Goal: Navigation & Orientation: Find specific page/section

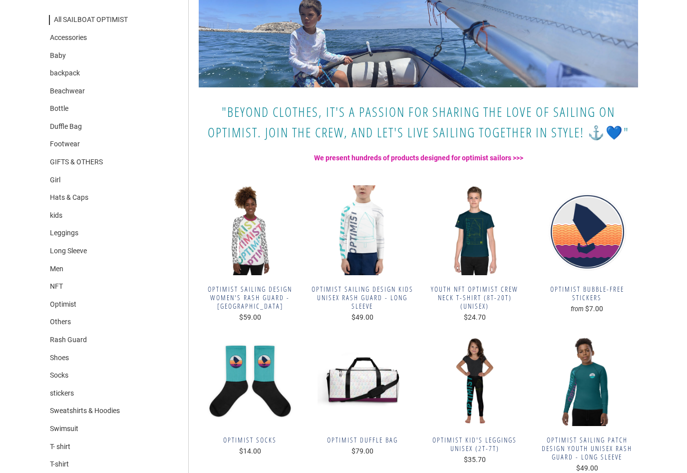
scroll to position [162, 0]
click at [67, 139] on link "Footwear" at bounding box center [64, 144] width 31 height 10
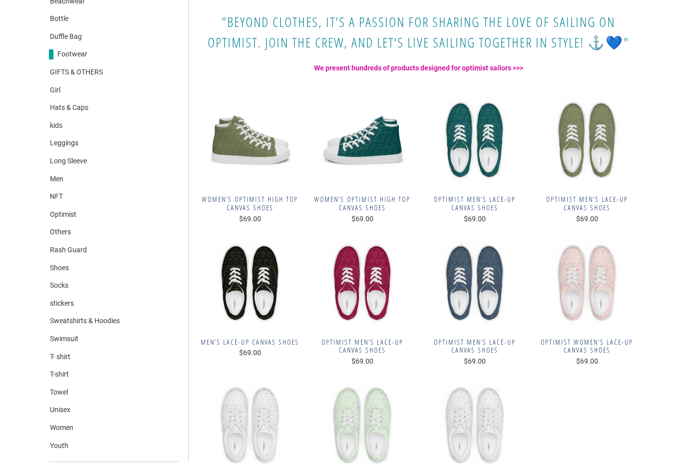
scroll to position [252, 0]
click at [60, 68] on link "GIFTS & OTHERS" at bounding box center [76, 72] width 54 height 10
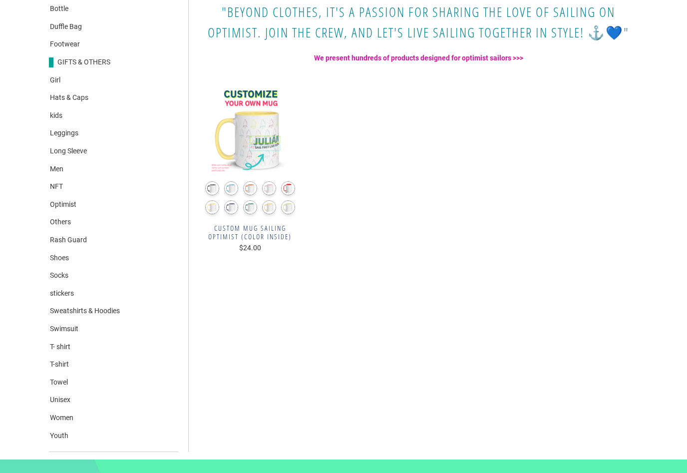
scroll to position [239, 0]
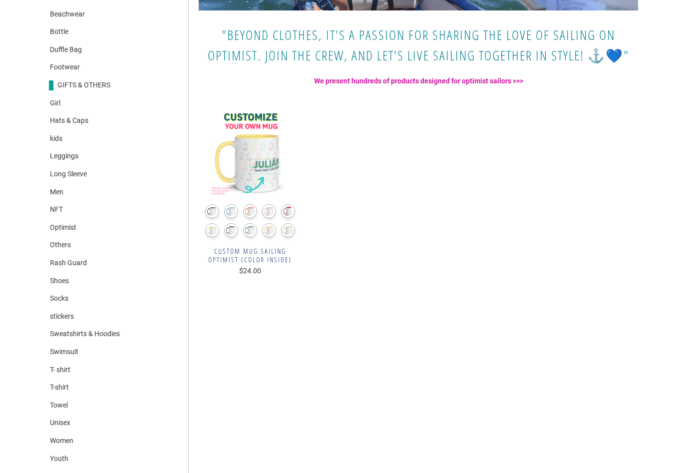
click at [61, 188] on link "Men" at bounding box center [56, 193] width 14 height 10
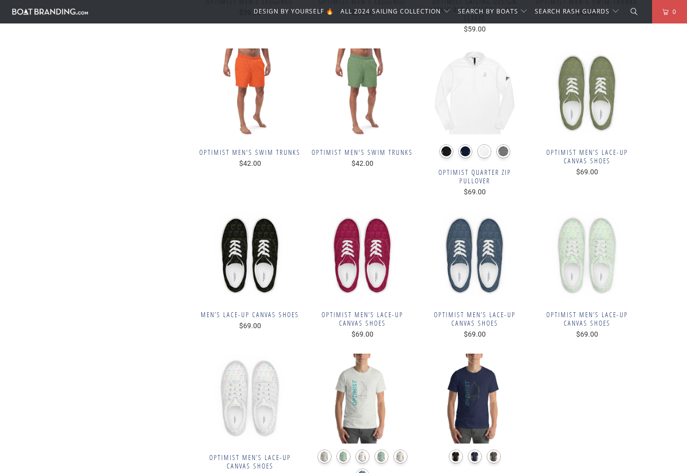
scroll to position [741, 0]
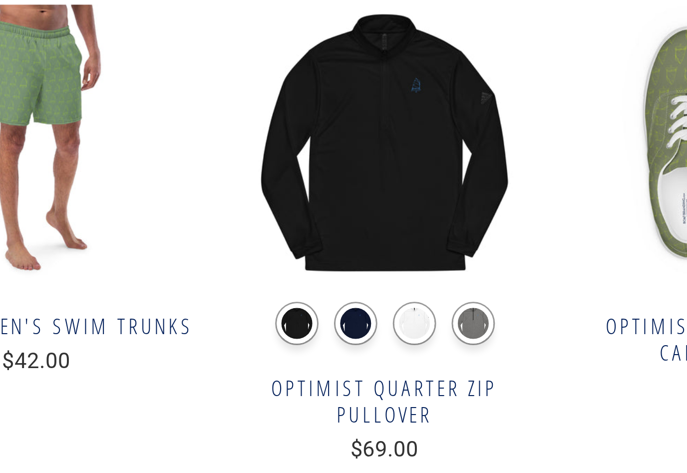
click at [496, 146] on label "Black Heather" at bounding box center [503, 153] width 14 height 14
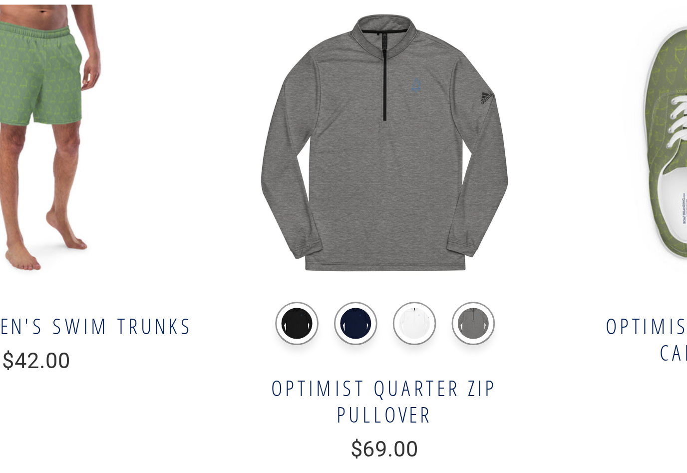
click at [477, 146] on label "White" at bounding box center [484, 153] width 14 height 14
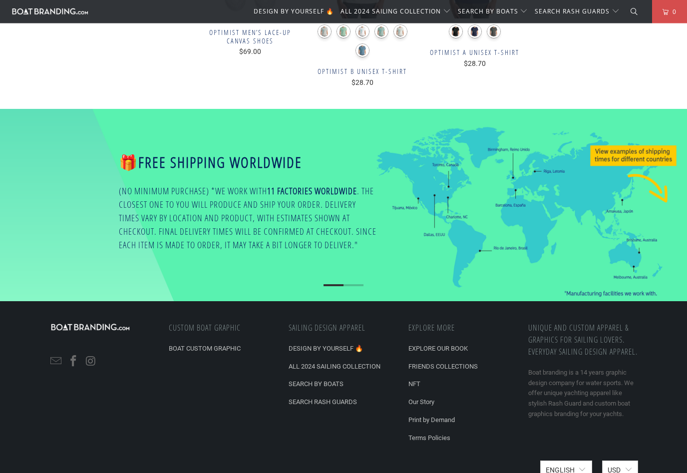
scroll to position [1188, 0]
